Goal: Task Accomplishment & Management: Manage account settings

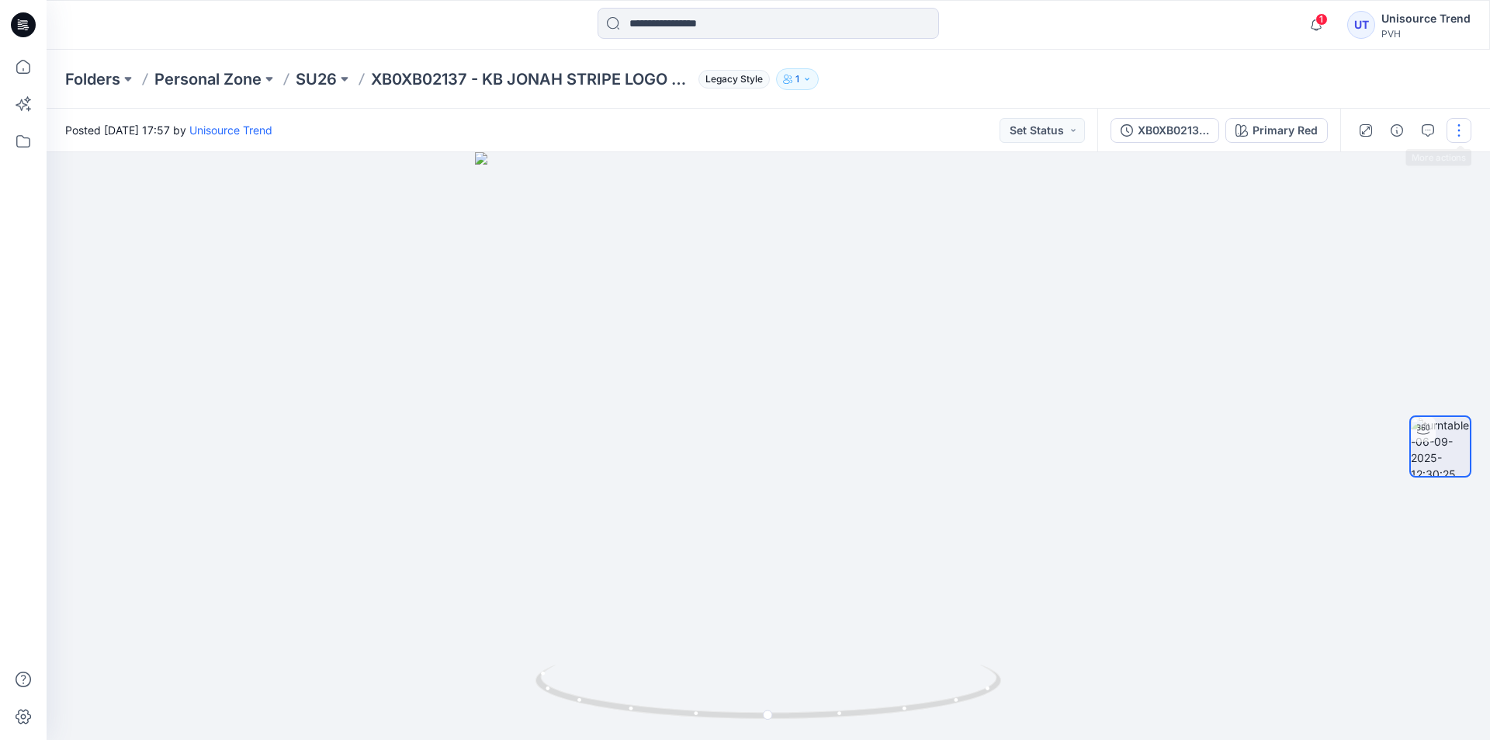
click at [1457, 133] on button "button" at bounding box center [1459, 130] width 25 height 25
click at [1391, 165] on button "Edit" at bounding box center [1393, 166] width 143 height 29
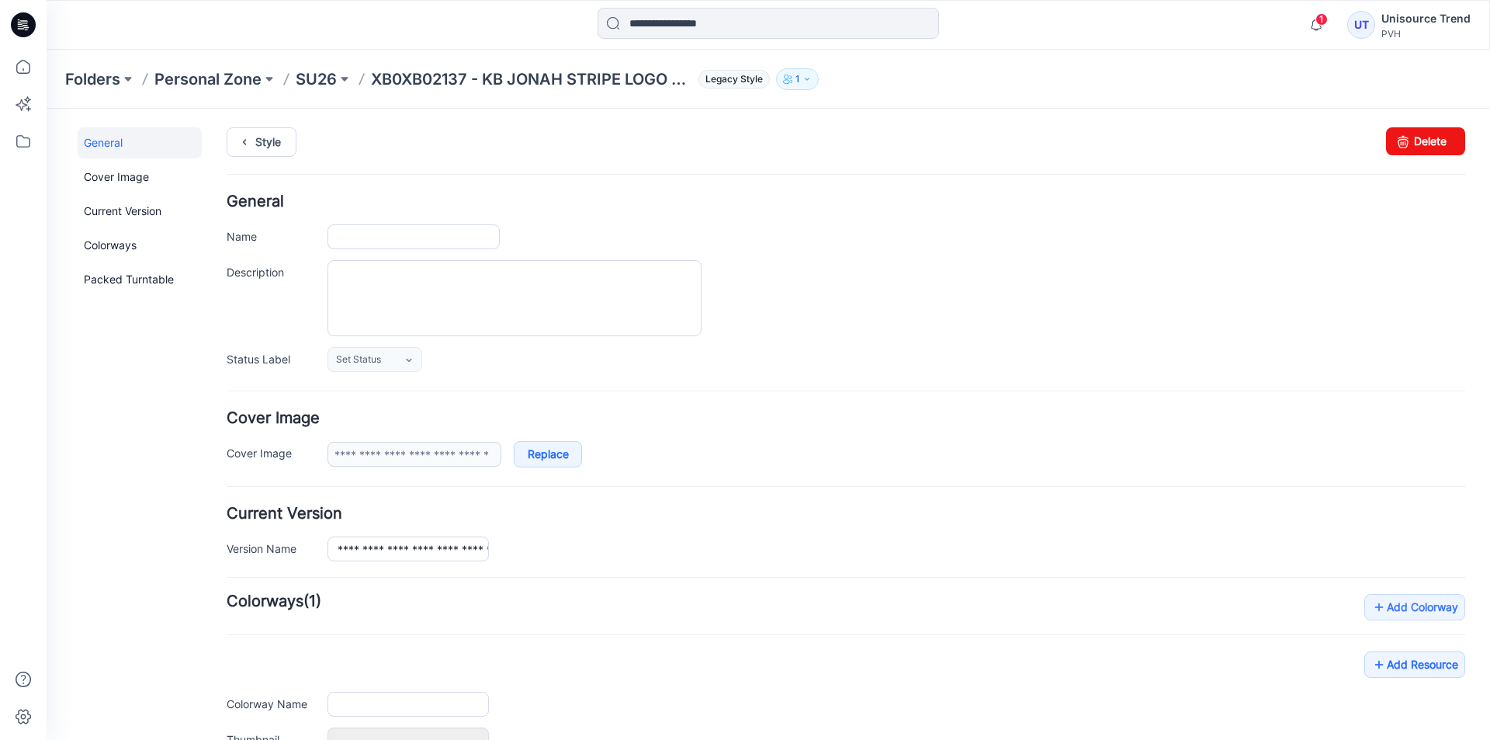
type input "**********"
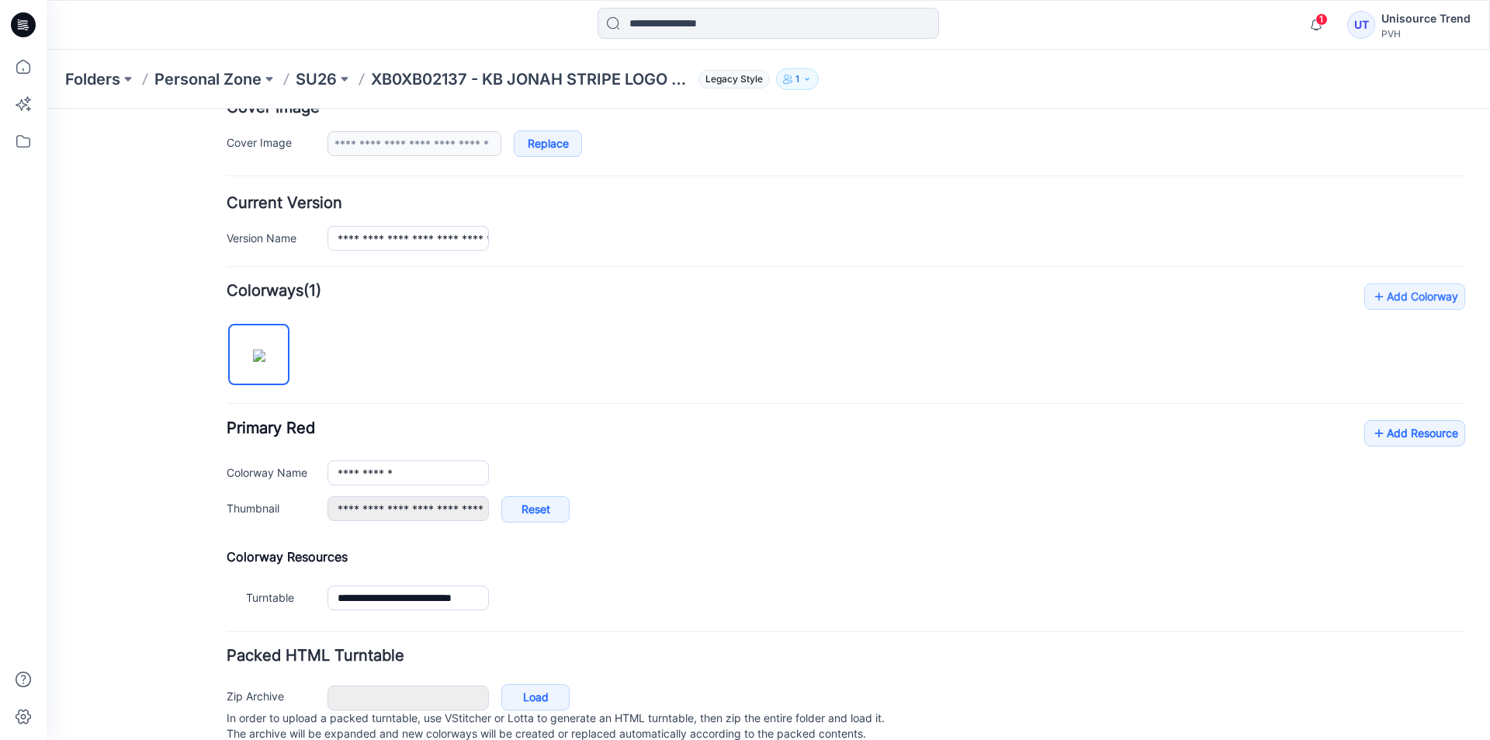
scroll to position [364, 0]
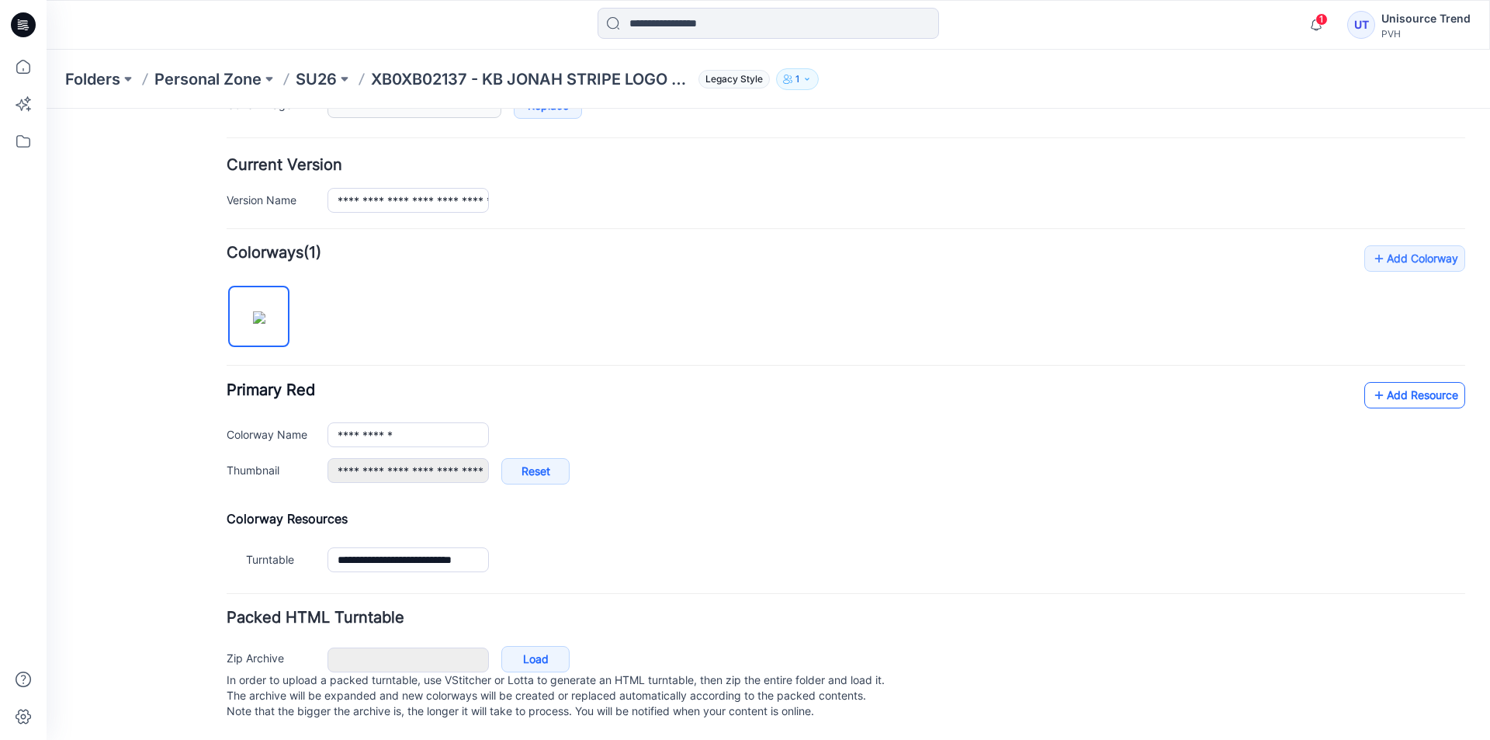
click at [1415, 382] on link "Add Resource" at bounding box center [1414, 395] width 101 height 26
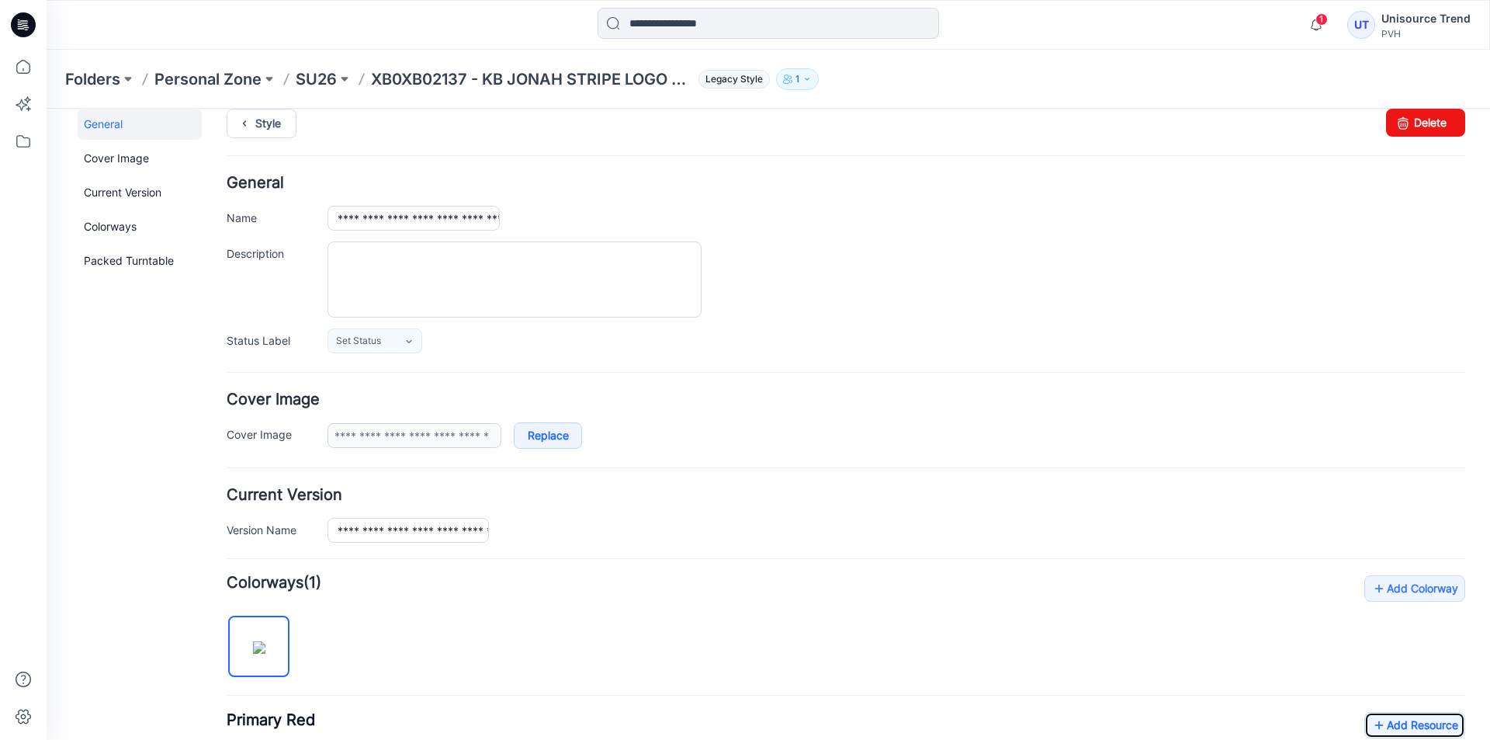
scroll to position [0, 0]
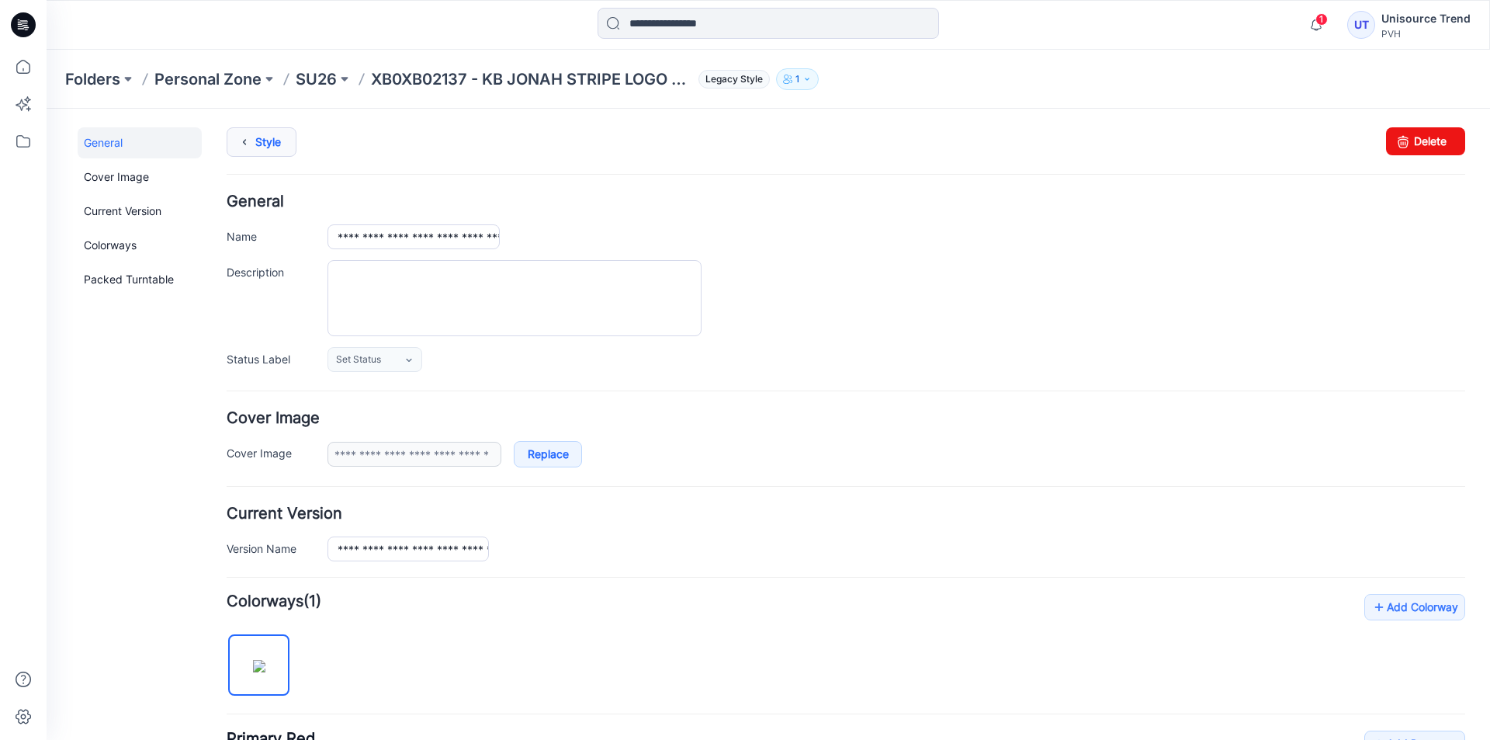
click at [242, 140] on icon at bounding box center [245, 142] width 22 height 28
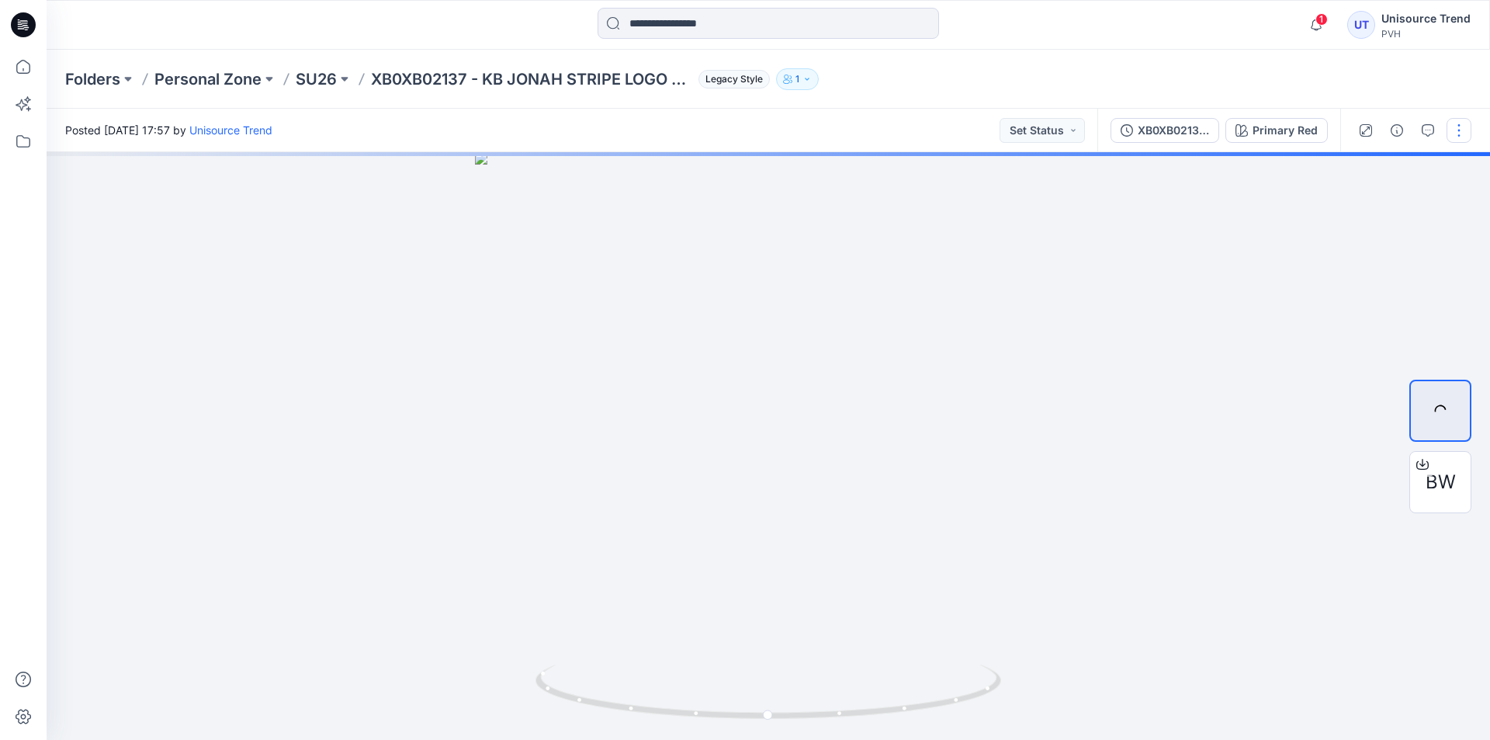
drag, startPoint x: 1461, startPoint y: 122, endPoint x: 1468, endPoint y: 157, distance: 35.8
click at [1461, 123] on button "button" at bounding box center [1459, 130] width 25 height 25
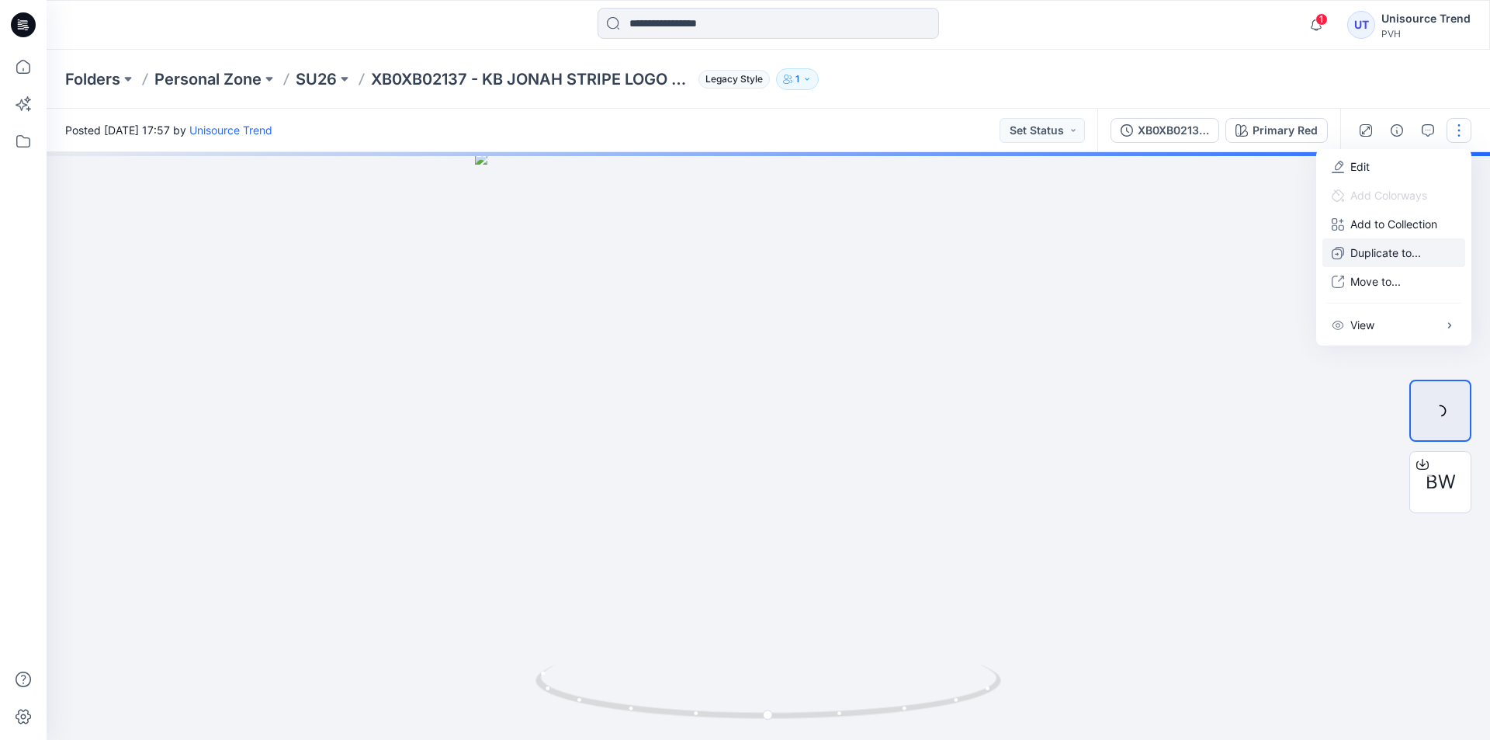
click at [1381, 254] on p "Duplicate to..." at bounding box center [1385, 252] width 71 height 16
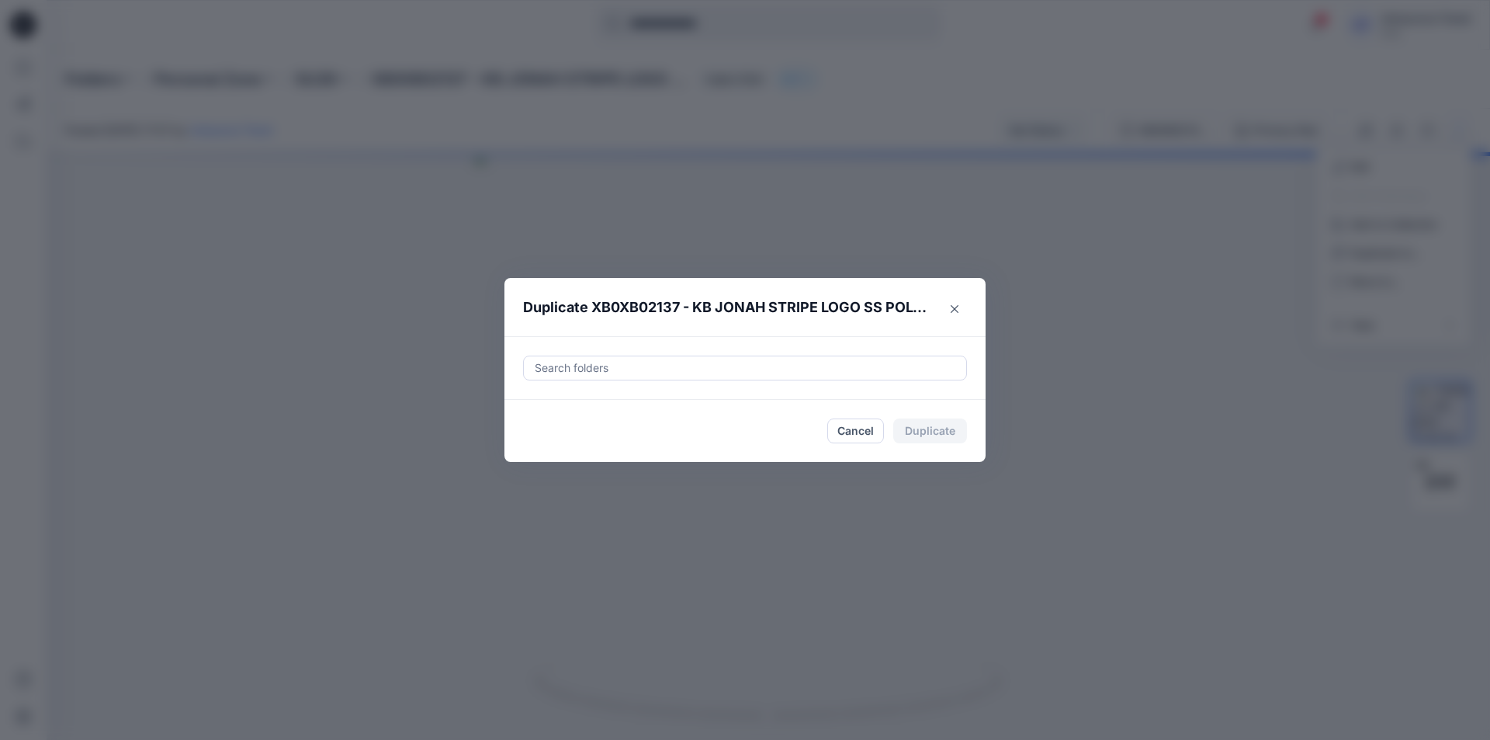
click at [731, 373] on div at bounding box center [745, 368] width 424 height 19
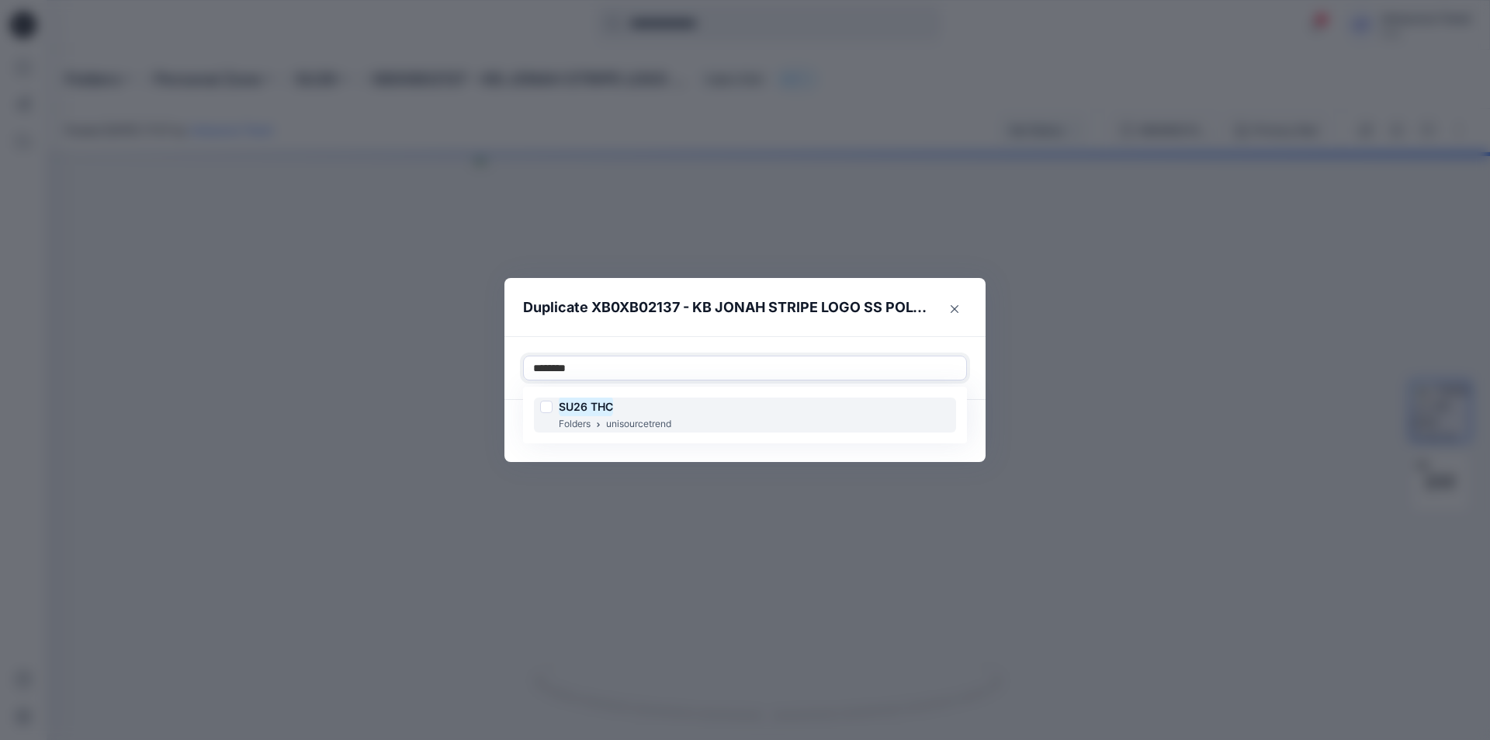
click at [550, 406] on div at bounding box center [546, 406] width 12 height 12
type input "********"
click at [507, 442] on footer "Cancel Duplicate" at bounding box center [744, 431] width 481 height 62
click at [938, 425] on button "Duplicate" at bounding box center [930, 430] width 74 height 25
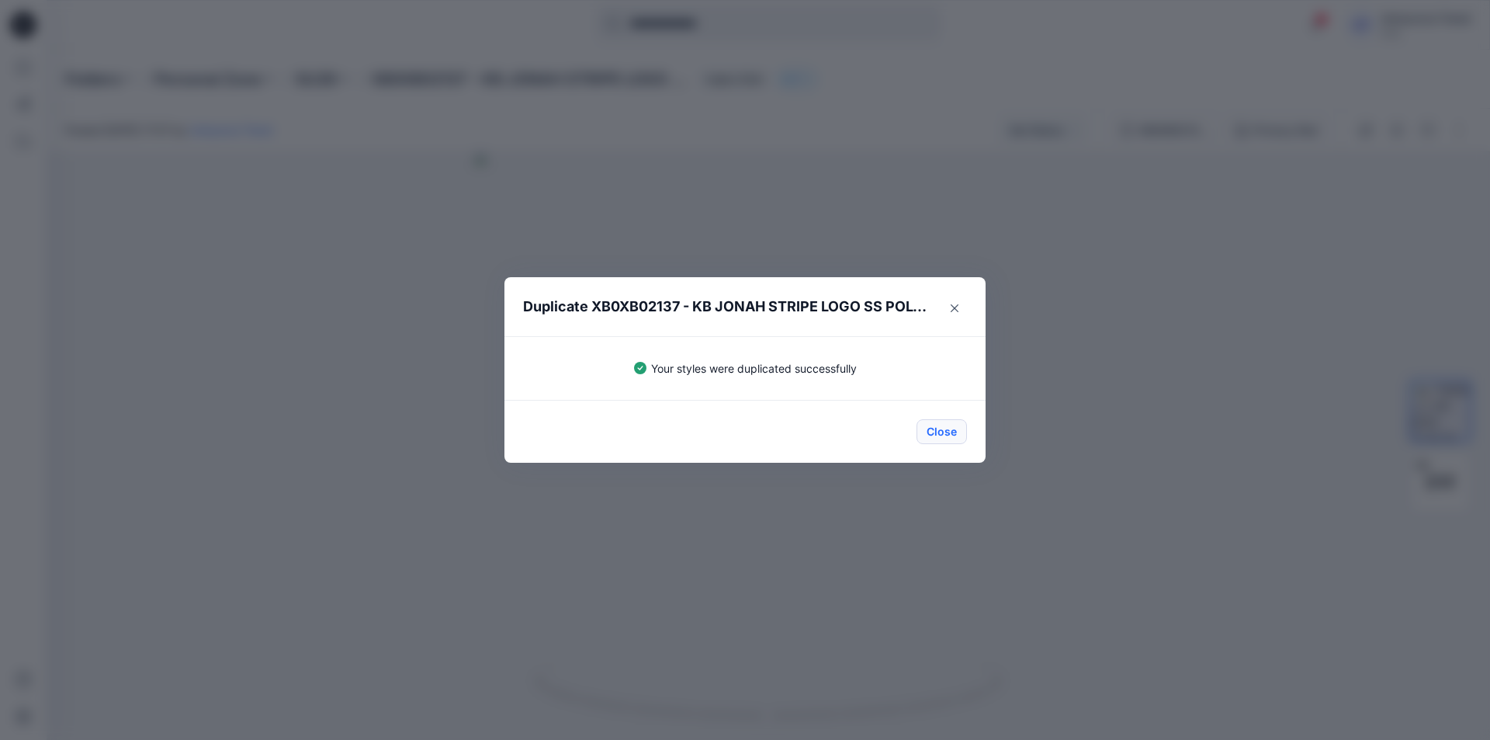
click at [924, 432] on button "Close" at bounding box center [942, 431] width 50 height 25
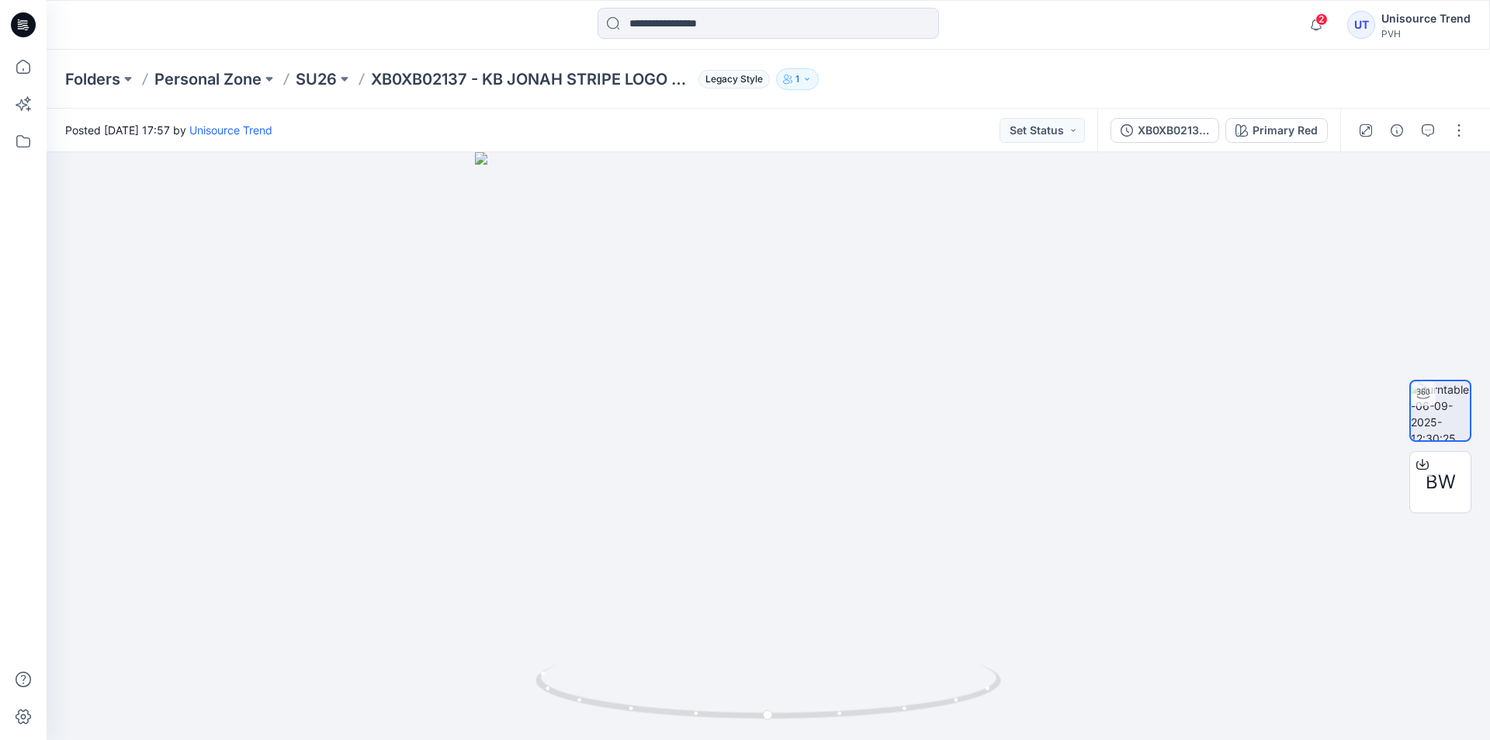
click at [19, 18] on icon at bounding box center [23, 24] width 25 height 25
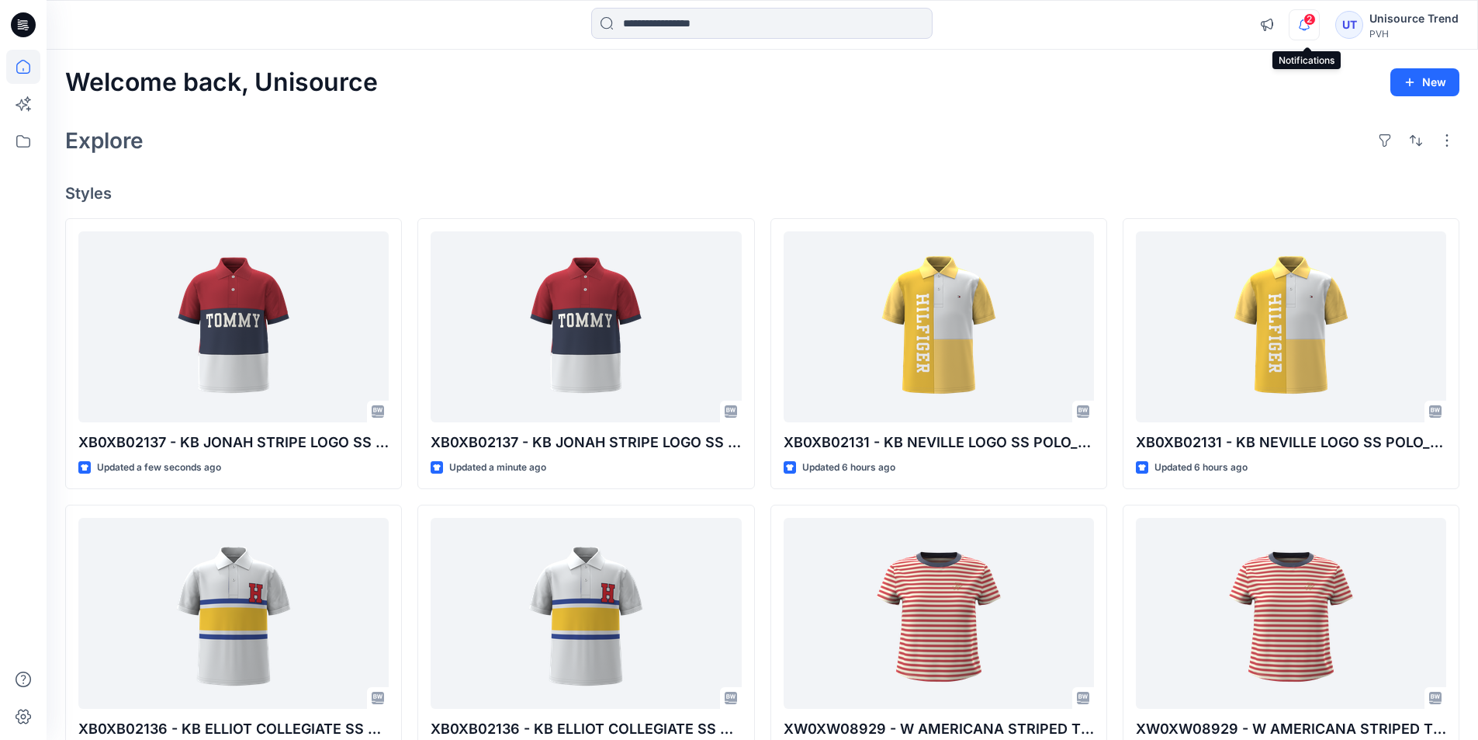
click at [1304, 22] on icon "button" at bounding box center [1304, 24] width 11 height 10
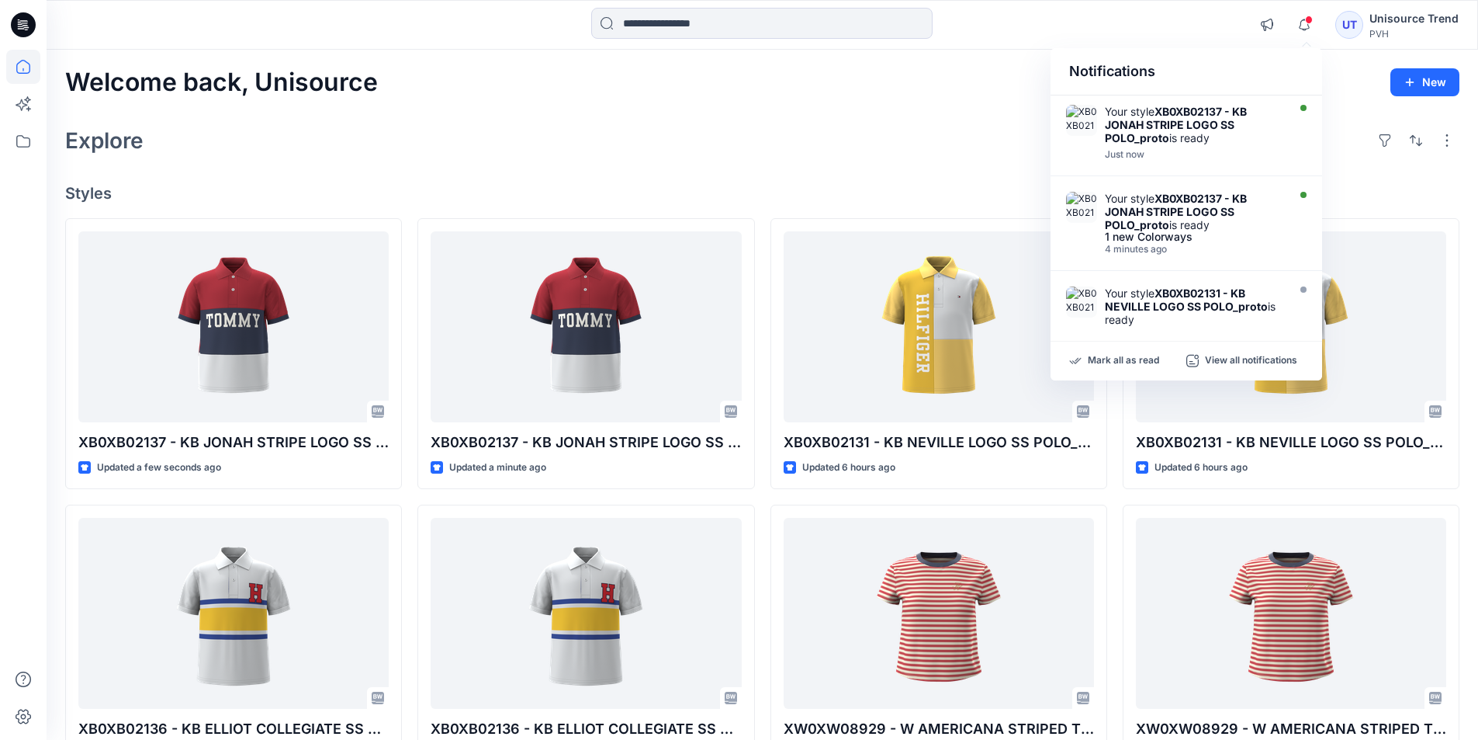
click at [1126, 369] on div "Mark all as read View all notifications" at bounding box center [1187, 360] width 272 height 39
click at [1126, 362] on p "Mark all as read" at bounding box center [1123, 361] width 71 height 14
